Goal: Information Seeking & Learning: Learn about a topic

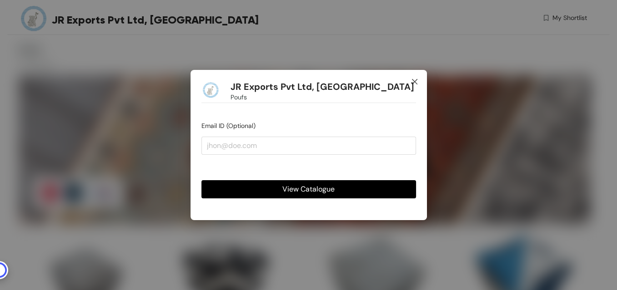
click at [412, 82] on icon "close" at bounding box center [414, 81] width 7 height 7
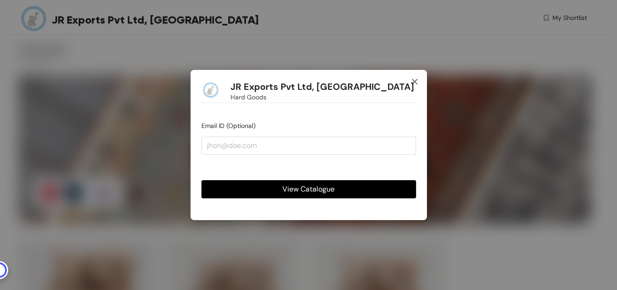
click at [414, 82] on icon "close" at bounding box center [413, 81] width 5 height 5
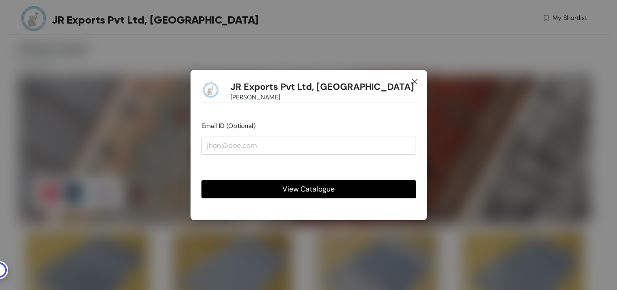
click at [412, 81] on icon "close" at bounding box center [414, 81] width 7 height 7
click at [416, 83] on icon "close" at bounding box center [414, 81] width 7 height 7
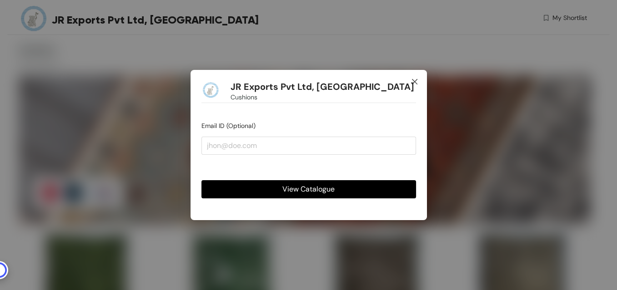
click at [416, 82] on icon "close" at bounding box center [414, 81] width 7 height 7
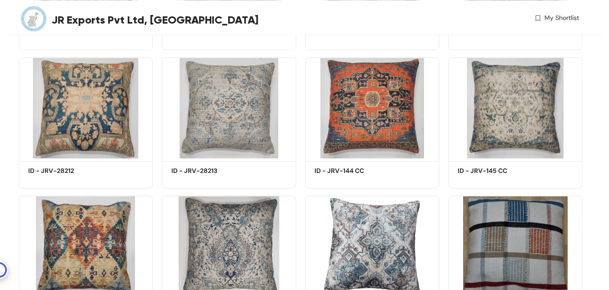
scroll to position [5559, 0]
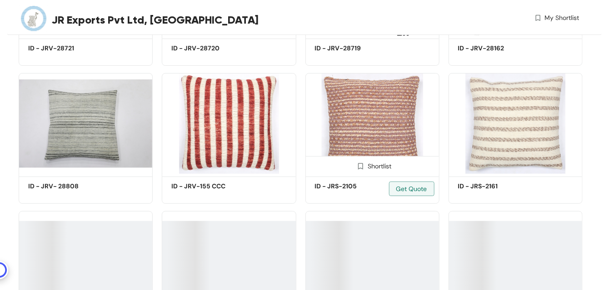
click at [384, 157] on img at bounding box center [372, 123] width 134 height 101
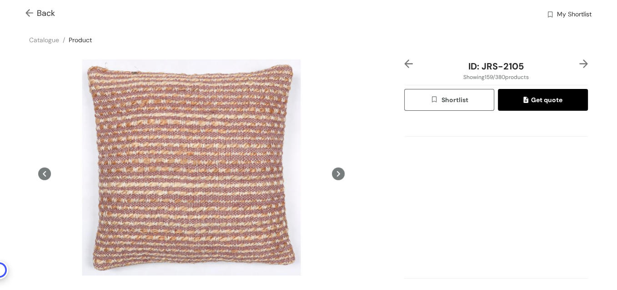
click at [30, 12] on img at bounding box center [30, 14] width 11 height 10
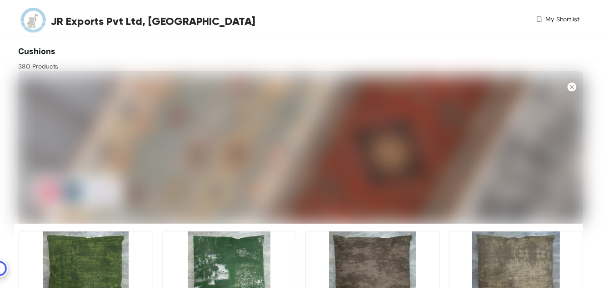
scroll to position [5482, 0]
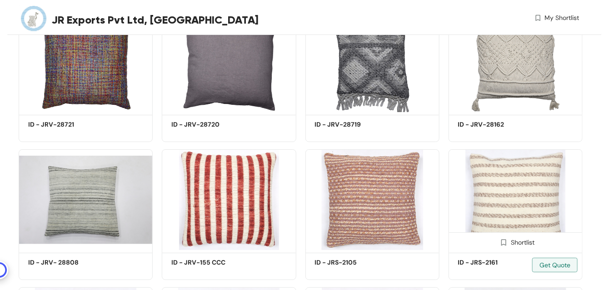
click at [499, 205] on img at bounding box center [516, 200] width 134 height 101
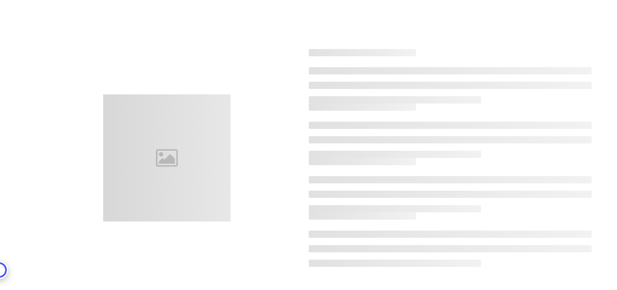
click at [499, 205] on ul at bounding box center [450, 194] width 283 height 36
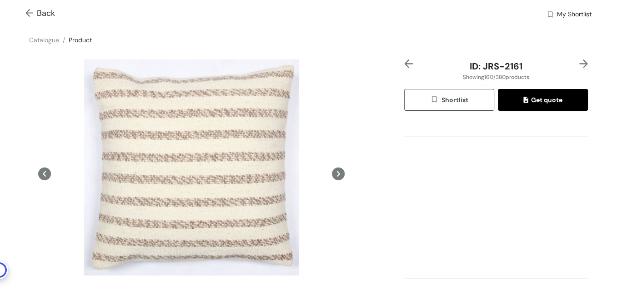
click at [29, 15] on img at bounding box center [30, 14] width 11 height 10
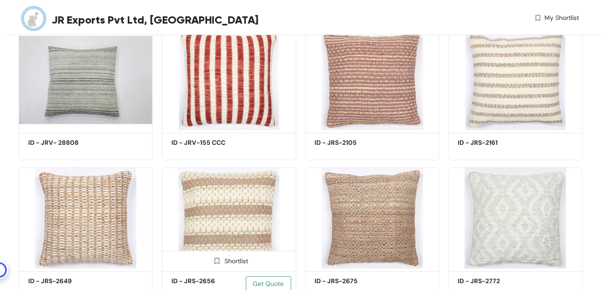
scroll to position [11284, 0]
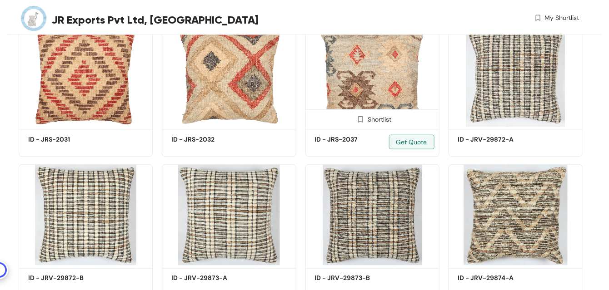
click at [381, 89] on img at bounding box center [372, 76] width 134 height 101
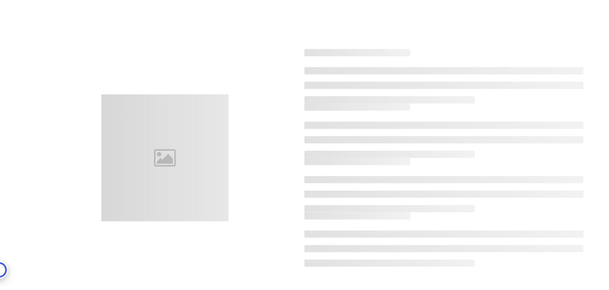
click at [381, 89] on li at bounding box center [443, 85] width 279 height 7
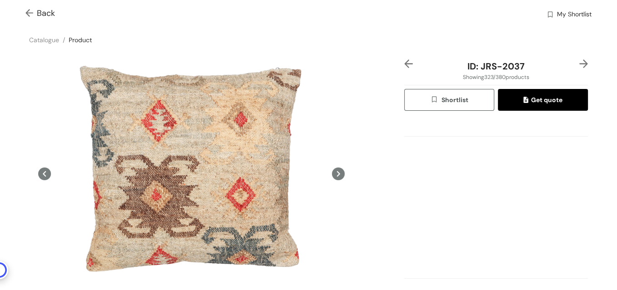
click at [26, 9] on img at bounding box center [30, 14] width 11 height 10
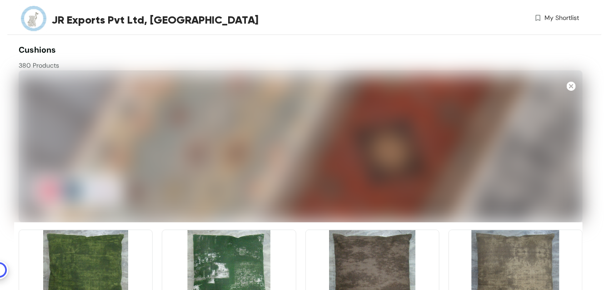
scroll to position [11284, 0]
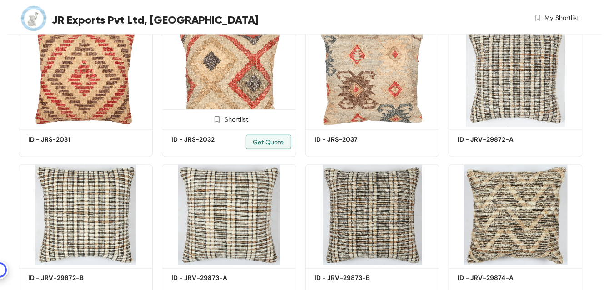
click at [254, 98] on img at bounding box center [229, 76] width 134 height 101
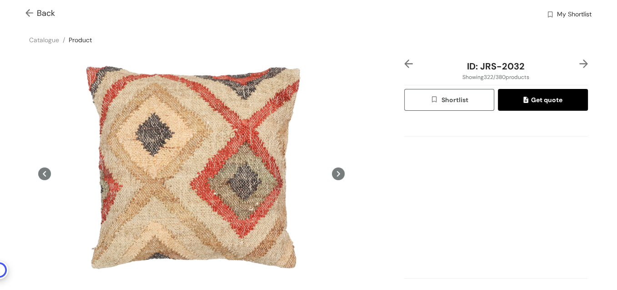
click at [26, 12] on img at bounding box center [30, 14] width 11 height 10
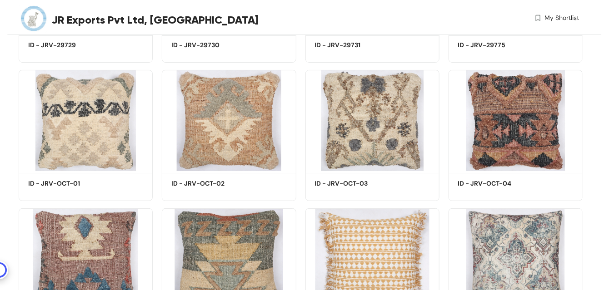
scroll to position [6157, 0]
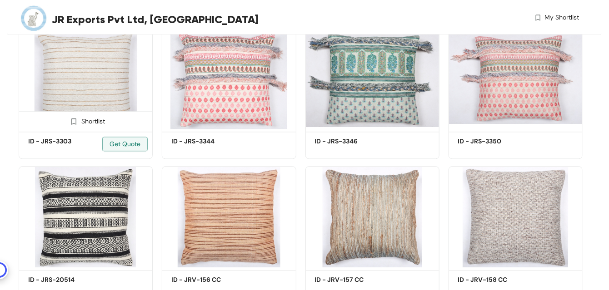
click at [96, 87] on img at bounding box center [86, 79] width 134 height 101
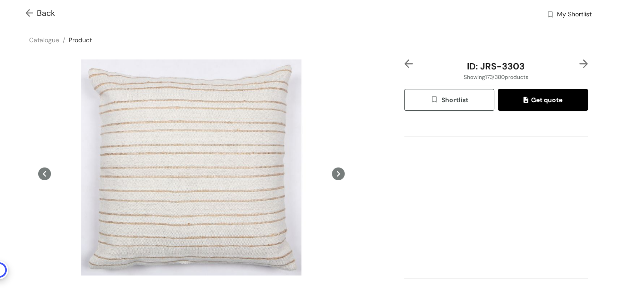
click at [29, 15] on img at bounding box center [30, 14] width 11 height 10
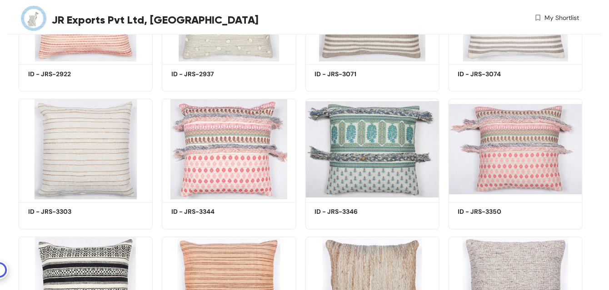
scroll to position [13125, 0]
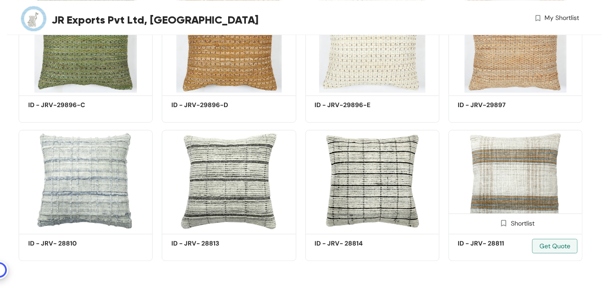
click at [507, 187] on img at bounding box center [516, 180] width 134 height 101
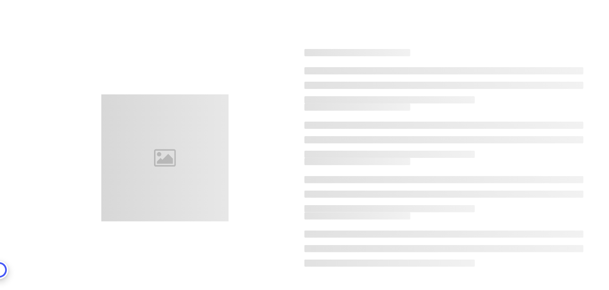
click at [507, 187] on ul at bounding box center [443, 194] width 279 height 36
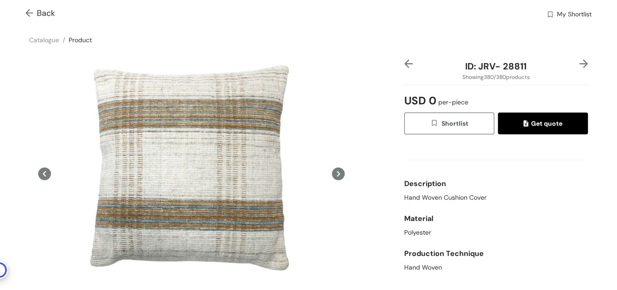
click at [28, 9] on img at bounding box center [30, 14] width 11 height 10
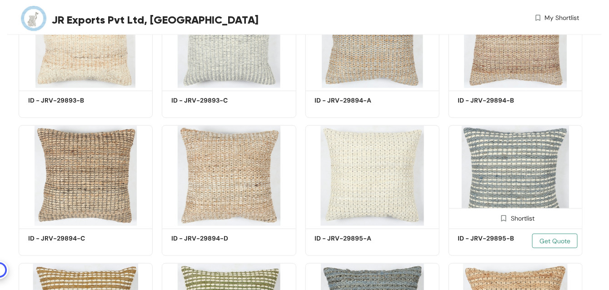
scroll to position [13125, 0]
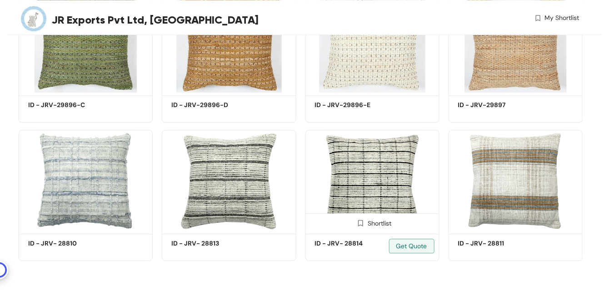
click at [367, 160] on img at bounding box center [372, 180] width 134 height 101
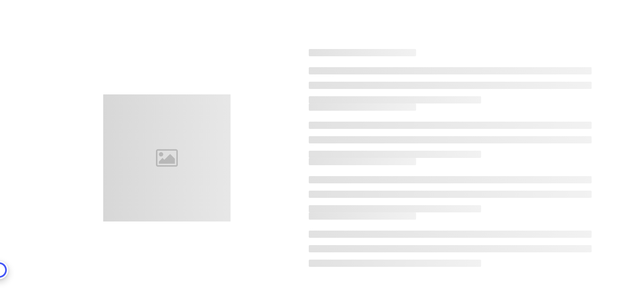
click at [367, 160] on h3 at bounding box center [363, 161] width 108 height 7
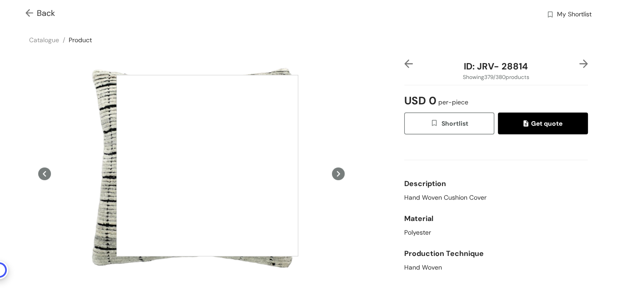
click at [207, 165] on div at bounding box center [207, 166] width 182 height 182
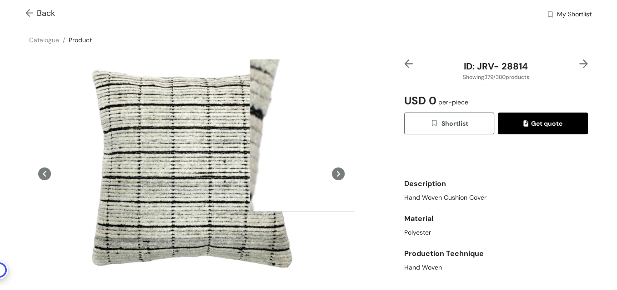
click at [31, 14] on img at bounding box center [30, 14] width 11 height 10
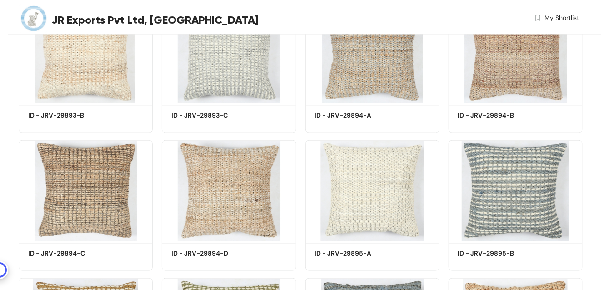
scroll to position [1307, 0]
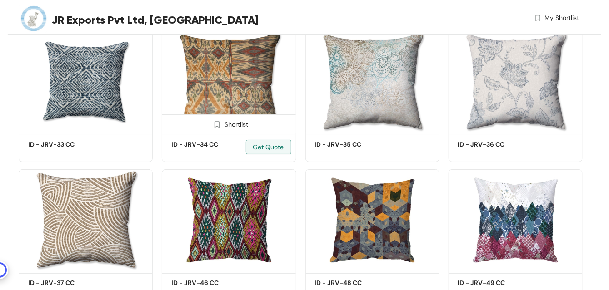
click at [245, 93] on img at bounding box center [229, 81] width 134 height 101
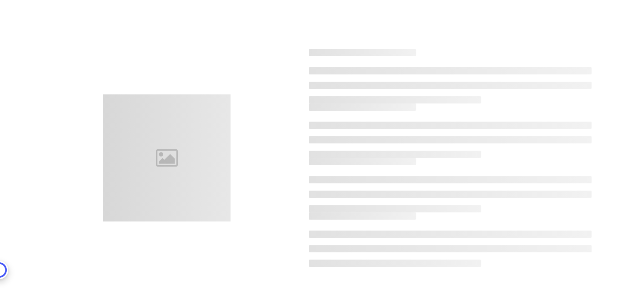
click at [245, 93] on div at bounding box center [308, 158] width 591 height 290
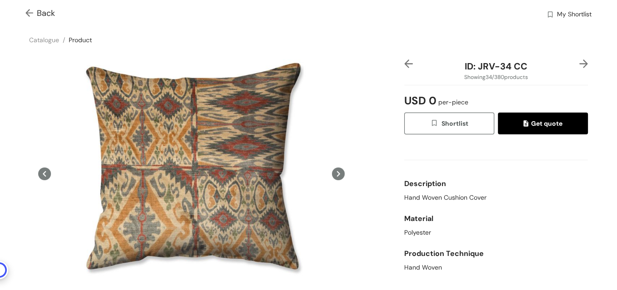
click at [30, 11] on img at bounding box center [30, 14] width 11 height 10
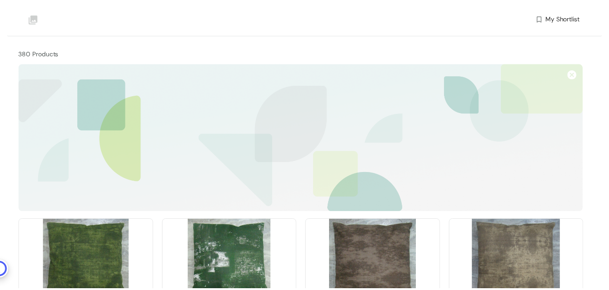
scroll to position [1319, 0]
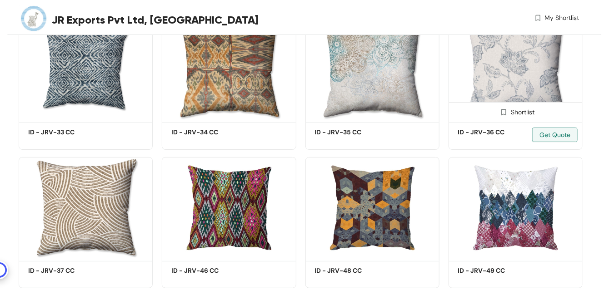
click at [522, 68] on img at bounding box center [516, 69] width 134 height 101
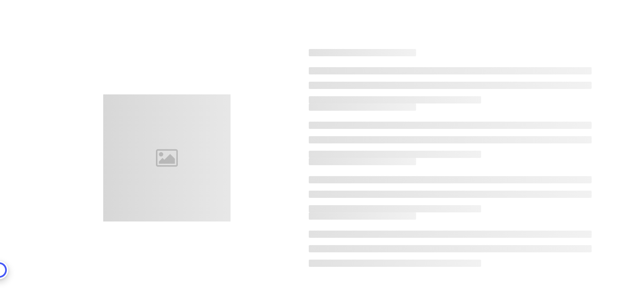
click at [522, 68] on li at bounding box center [450, 70] width 283 height 7
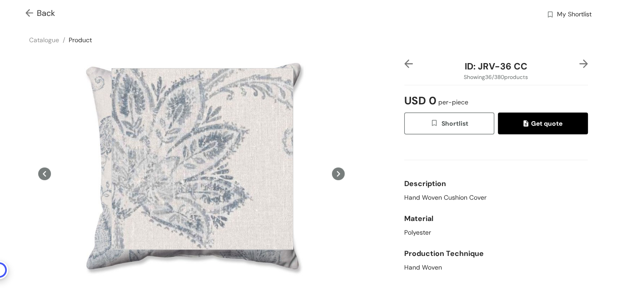
click at [202, 159] on div at bounding box center [202, 159] width 182 height 182
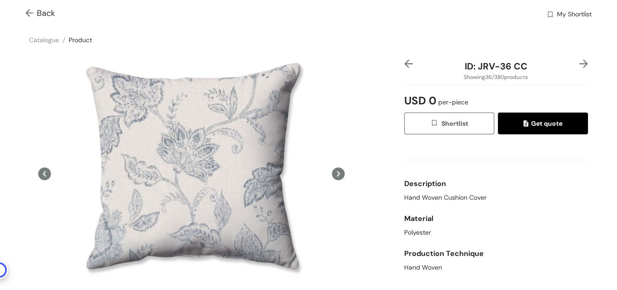
click at [32, 11] on img at bounding box center [30, 14] width 11 height 10
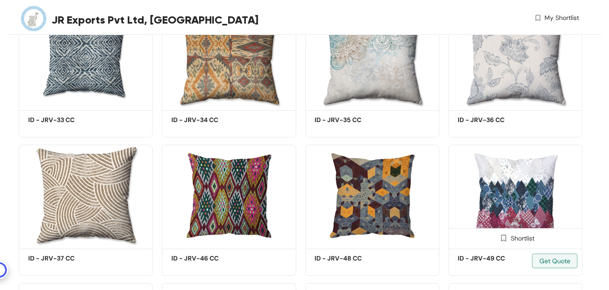
scroll to position [4078, 0]
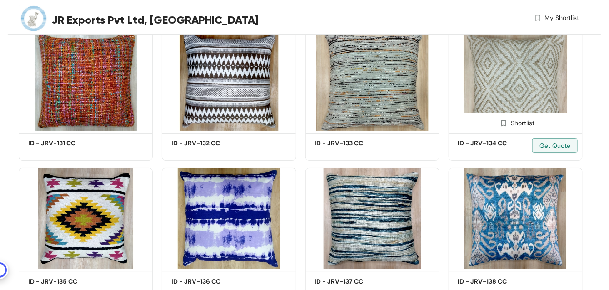
click at [523, 92] on img at bounding box center [516, 80] width 134 height 101
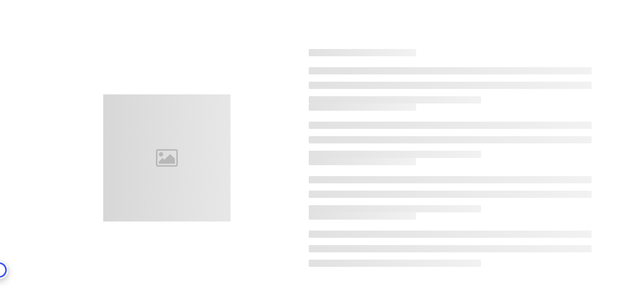
click at [523, 92] on ul at bounding box center [450, 85] width 283 height 36
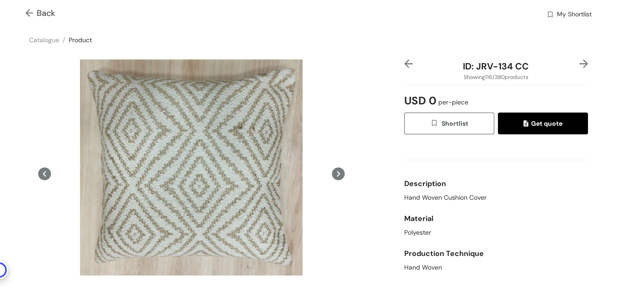
click at [29, 13] on img at bounding box center [30, 14] width 11 height 10
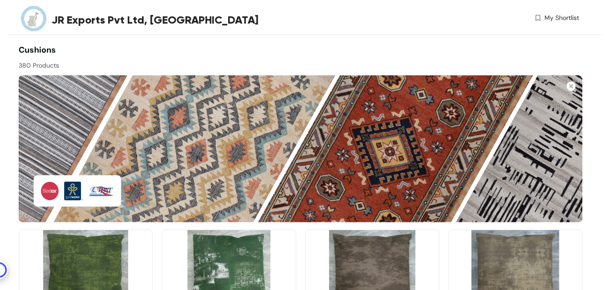
scroll to position [4910, 0]
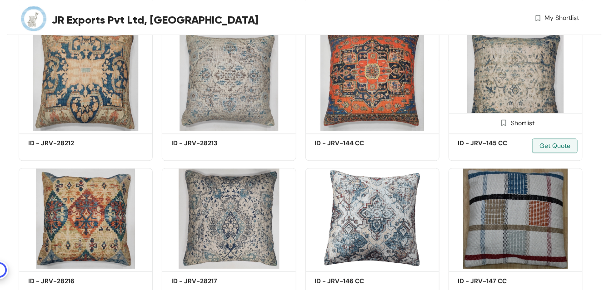
click at [509, 76] on img at bounding box center [516, 80] width 134 height 101
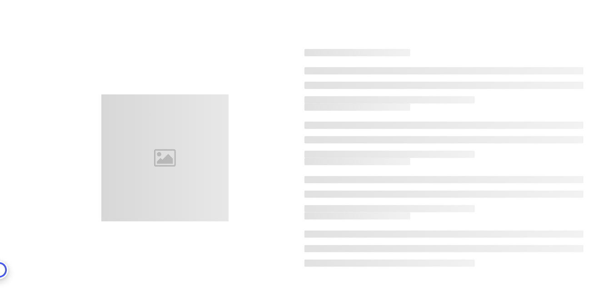
click at [509, 76] on ul at bounding box center [443, 85] width 279 height 36
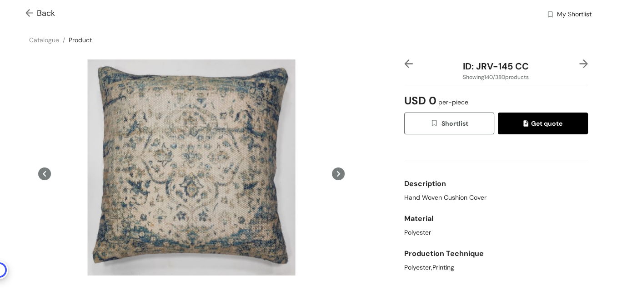
click at [30, 13] on img at bounding box center [30, 14] width 11 height 10
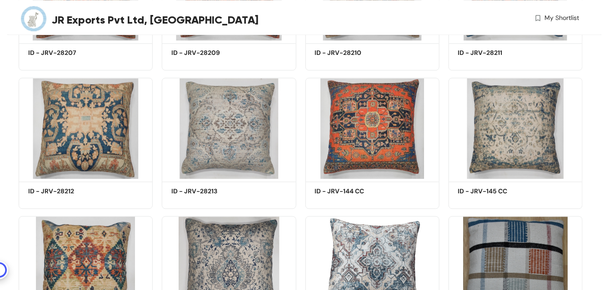
scroll to position [5325, 0]
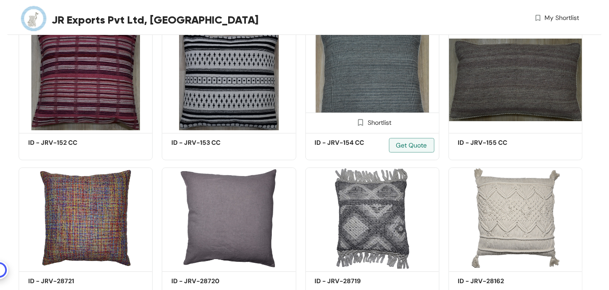
click at [360, 78] on img at bounding box center [372, 79] width 134 height 101
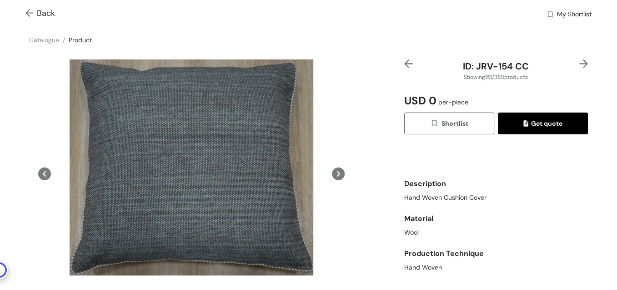
click at [30, 11] on img at bounding box center [30, 14] width 11 height 10
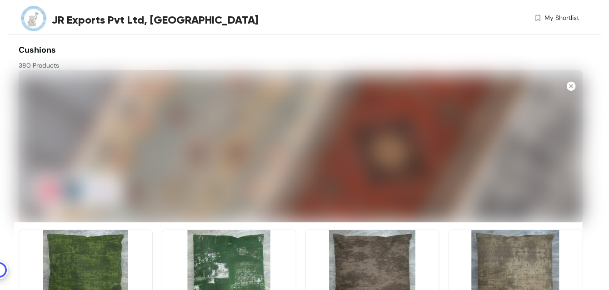
scroll to position [6295, 0]
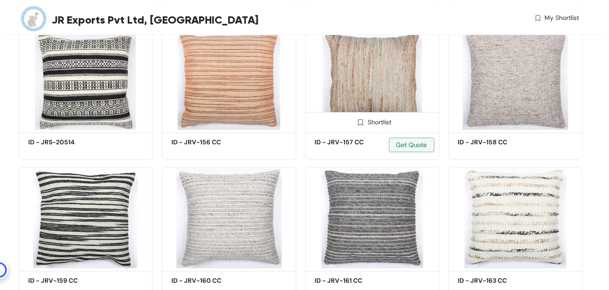
click at [373, 81] on img at bounding box center [372, 79] width 134 height 101
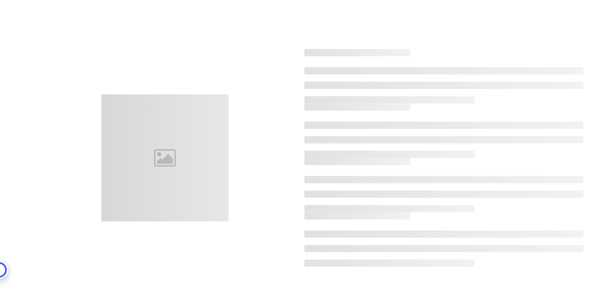
click at [373, 81] on ul at bounding box center [443, 85] width 279 height 36
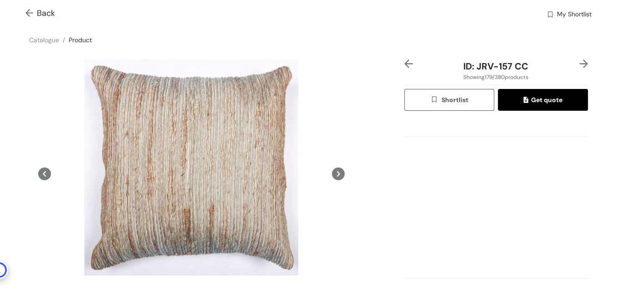
click at [26, 14] on img at bounding box center [30, 14] width 11 height 10
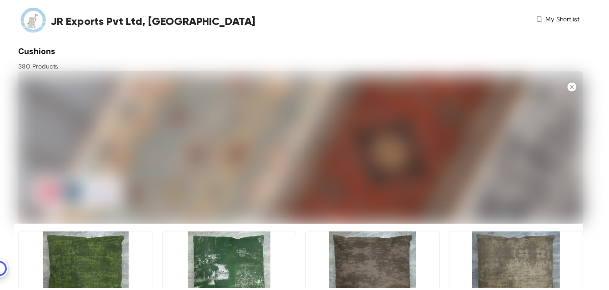
scroll to position [6210, 0]
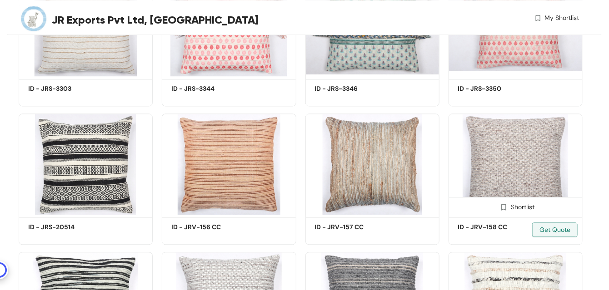
click at [511, 175] on img at bounding box center [516, 164] width 134 height 101
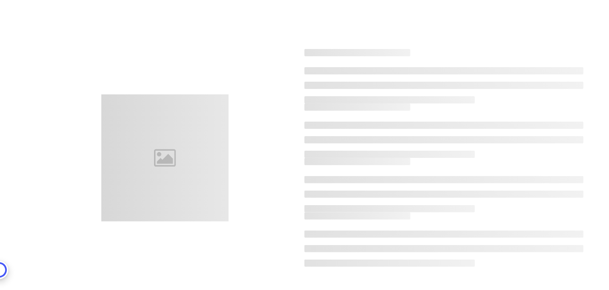
click at [511, 175] on div at bounding box center [443, 185] width 279 height 55
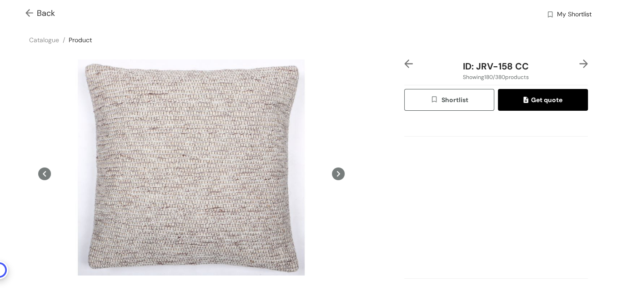
click at [32, 11] on img at bounding box center [30, 14] width 11 height 10
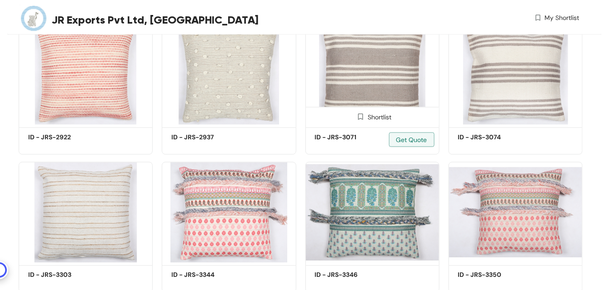
scroll to position [6572, 0]
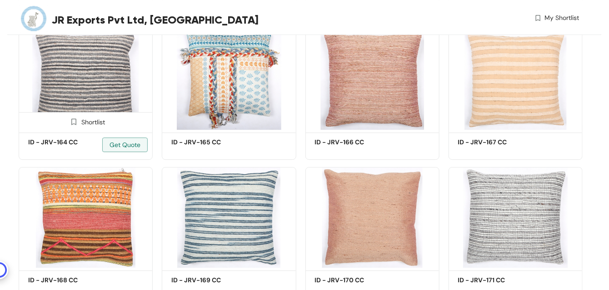
click at [110, 90] on img at bounding box center [86, 79] width 134 height 101
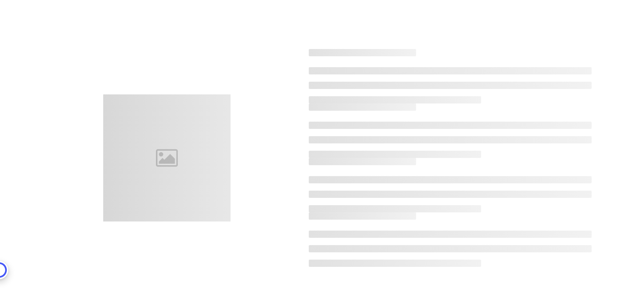
click at [110, 90] on div at bounding box center [308, 158] width 591 height 290
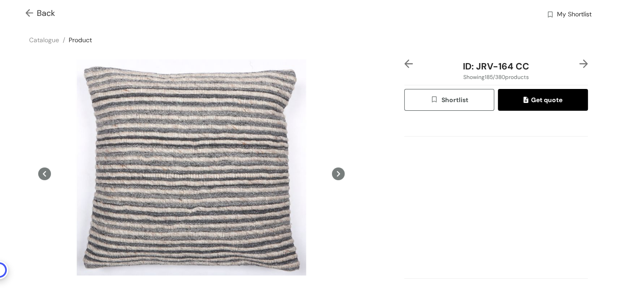
click at [27, 11] on img at bounding box center [30, 14] width 11 height 10
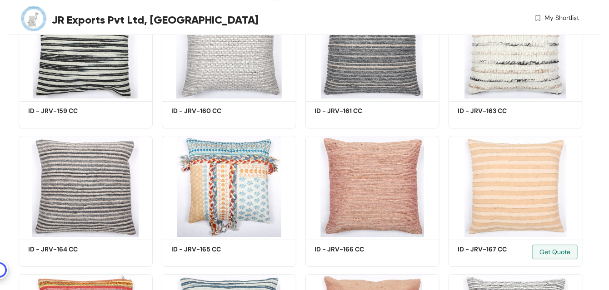
scroll to position [6711, 0]
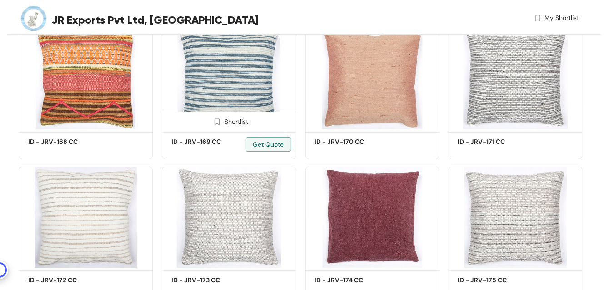
click at [222, 65] on img at bounding box center [229, 79] width 134 height 101
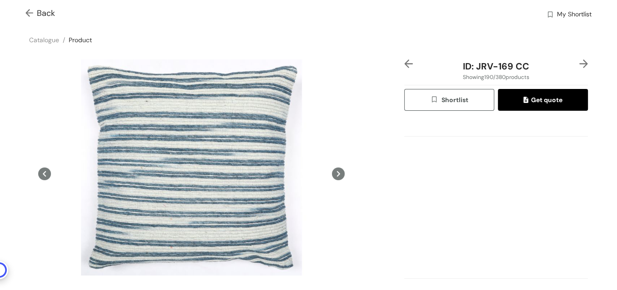
click at [30, 14] on img at bounding box center [30, 14] width 11 height 10
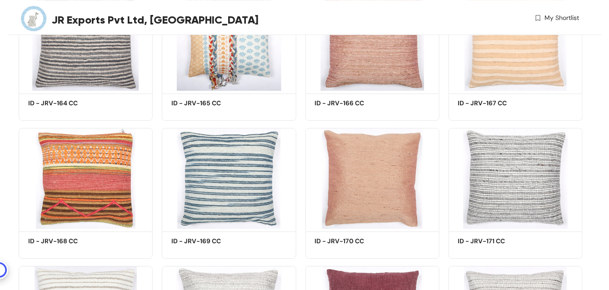
scroll to position [6850, 0]
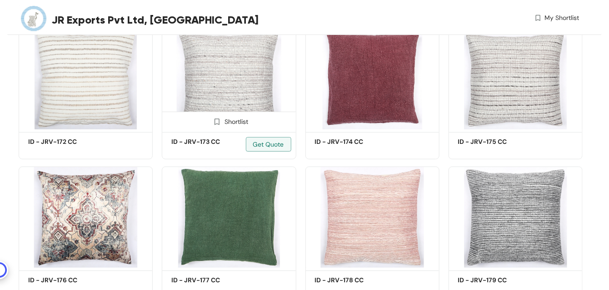
click at [239, 85] on img at bounding box center [229, 78] width 134 height 101
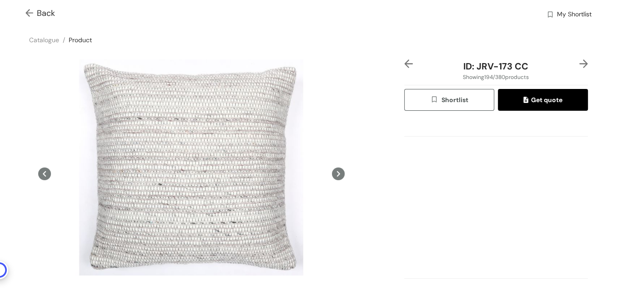
drag, startPoint x: 30, startPoint y: 11, endPoint x: 0, endPoint y: 3, distance: 30.5
click at [30, 11] on img at bounding box center [30, 14] width 11 height 10
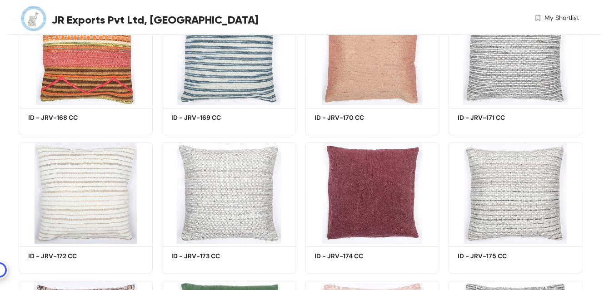
scroll to position [6988, 0]
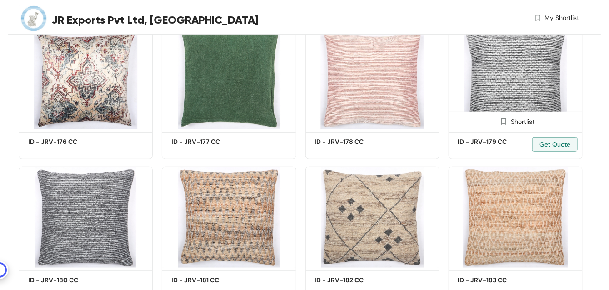
click at [534, 91] on img at bounding box center [516, 78] width 134 height 101
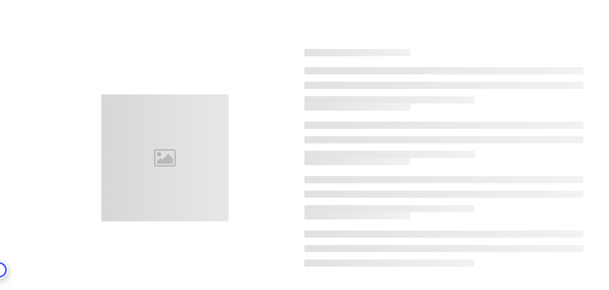
click at [534, 91] on ul at bounding box center [443, 85] width 279 height 36
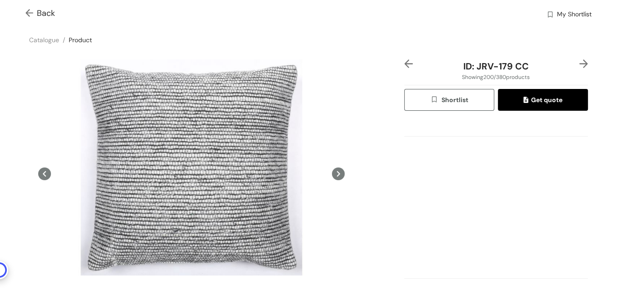
click at [25, 10] on img at bounding box center [30, 14] width 11 height 10
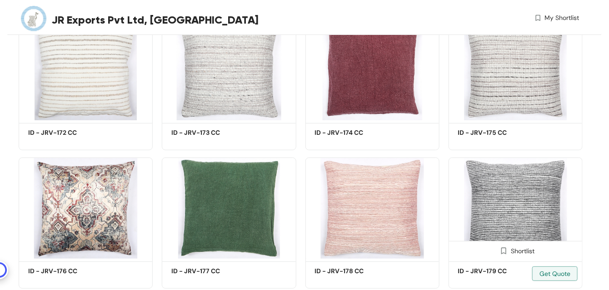
scroll to position [7127, 0]
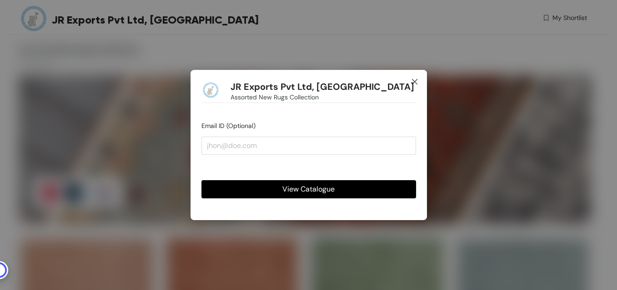
click at [413, 83] on icon "close" at bounding box center [413, 81] width 5 height 5
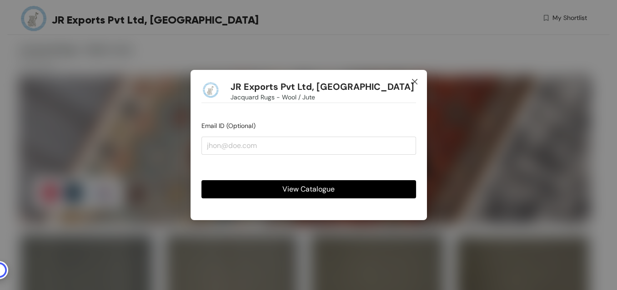
click at [412, 84] on icon "close" at bounding box center [413, 81] width 5 height 5
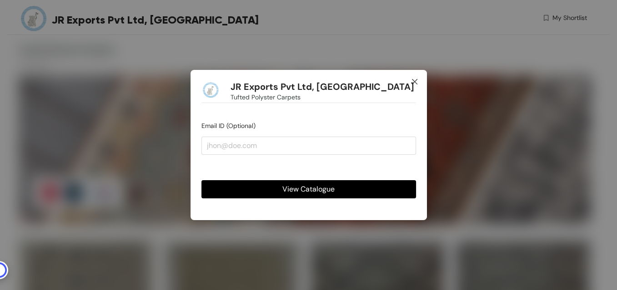
click at [414, 82] on icon "close" at bounding box center [413, 81] width 5 height 5
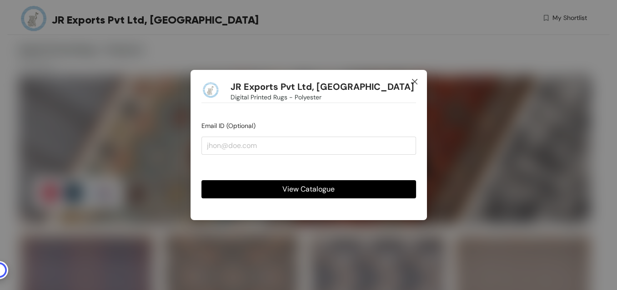
click at [414, 84] on icon "close" at bounding box center [414, 81] width 7 height 7
click at [415, 80] on icon "close" at bounding box center [414, 81] width 7 height 7
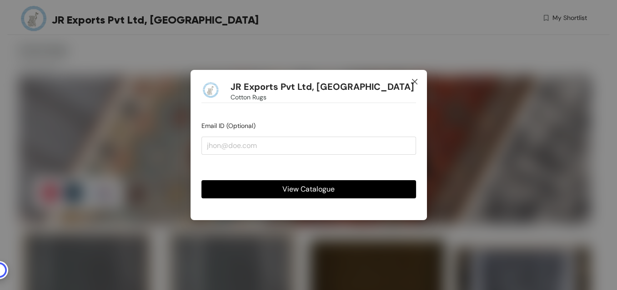
click at [415, 81] on icon "close" at bounding box center [413, 81] width 5 height 5
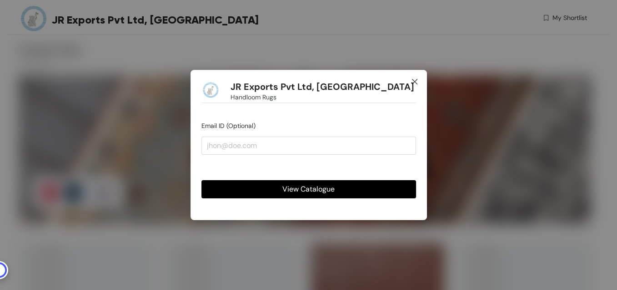
click at [415, 81] on icon "close" at bounding box center [414, 81] width 7 height 7
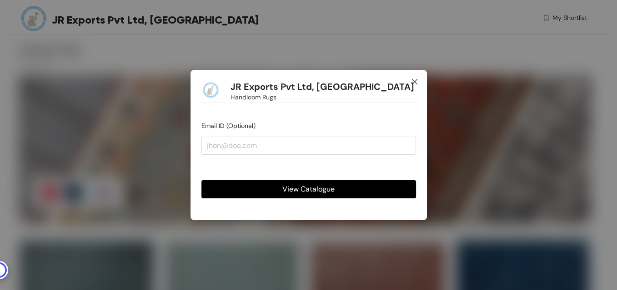
click at [414, 82] on icon "close" at bounding box center [413, 81] width 5 height 5
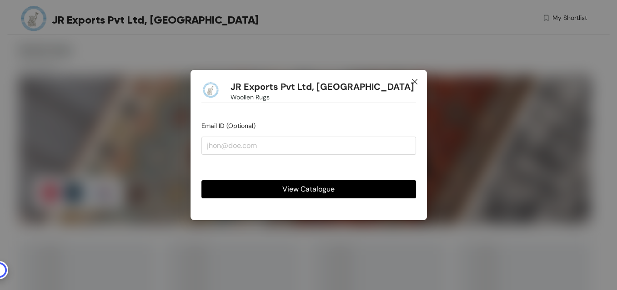
click at [416, 83] on icon "close" at bounding box center [414, 81] width 7 height 7
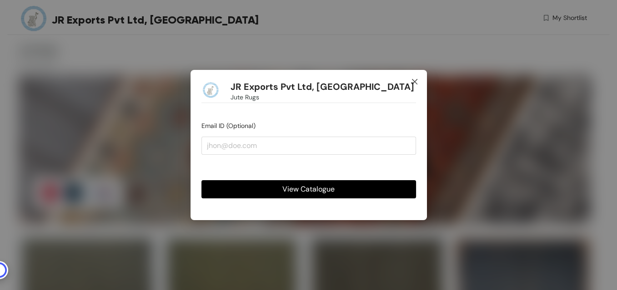
click at [414, 82] on icon "close" at bounding box center [413, 81] width 5 height 5
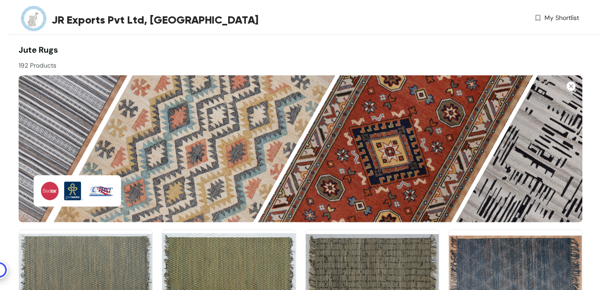
drag, startPoint x: 391, startPoint y: 92, endPoint x: 231, endPoint y: 53, distance: 164.7
click at [231, 53] on div "Jute Rugs 192 Products" at bounding box center [160, 57] width 282 height 26
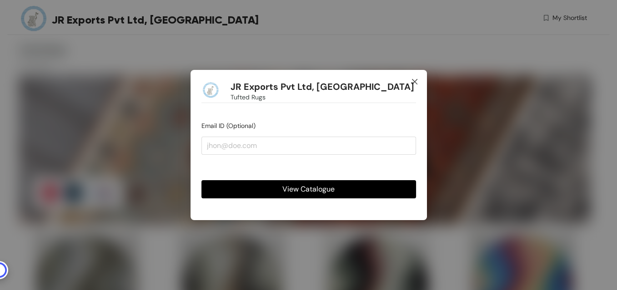
click at [412, 81] on icon "close" at bounding box center [414, 81] width 7 height 7
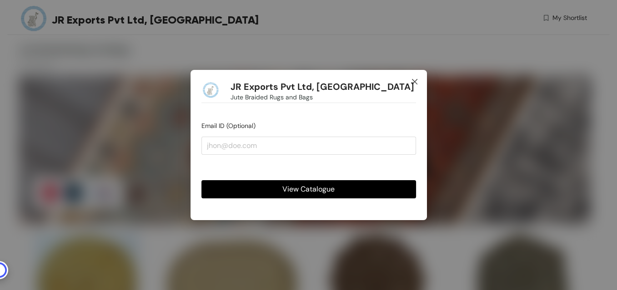
click at [409, 79] on span "Close" at bounding box center [414, 82] width 25 height 25
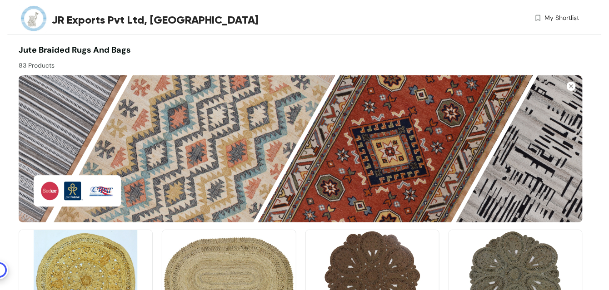
drag, startPoint x: 428, startPoint y: 179, endPoint x: 245, endPoint y: 46, distance: 226.1
click at [245, 46] on div "Jute Braided Rugs and Bags 83 Products" at bounding box center [160, 57] width 282 height 26
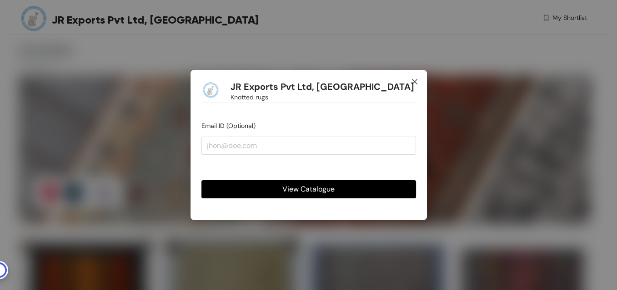
click at [424, 86] on span "Close" at bounding box center [414, 82] width 25 height 25
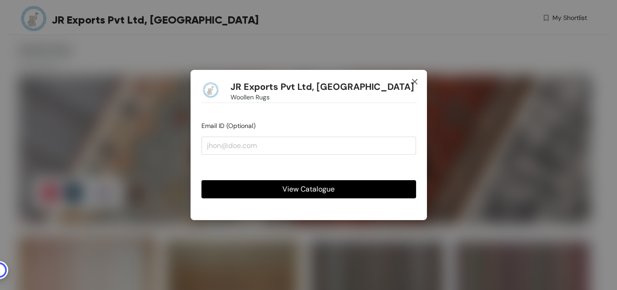
click at [414, 81] on icon "close" at bounding box center [414, 81] width 7 height 7
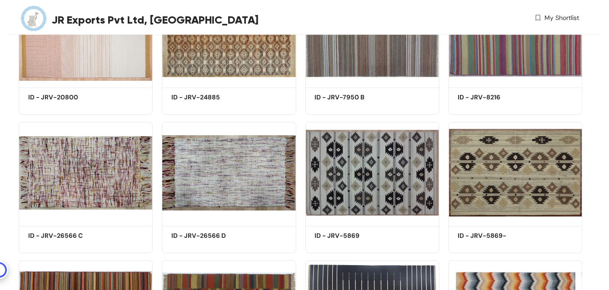
scroll to position [254, 0]
